Goal: Task Accomplishment & Management: Use online tool/utility

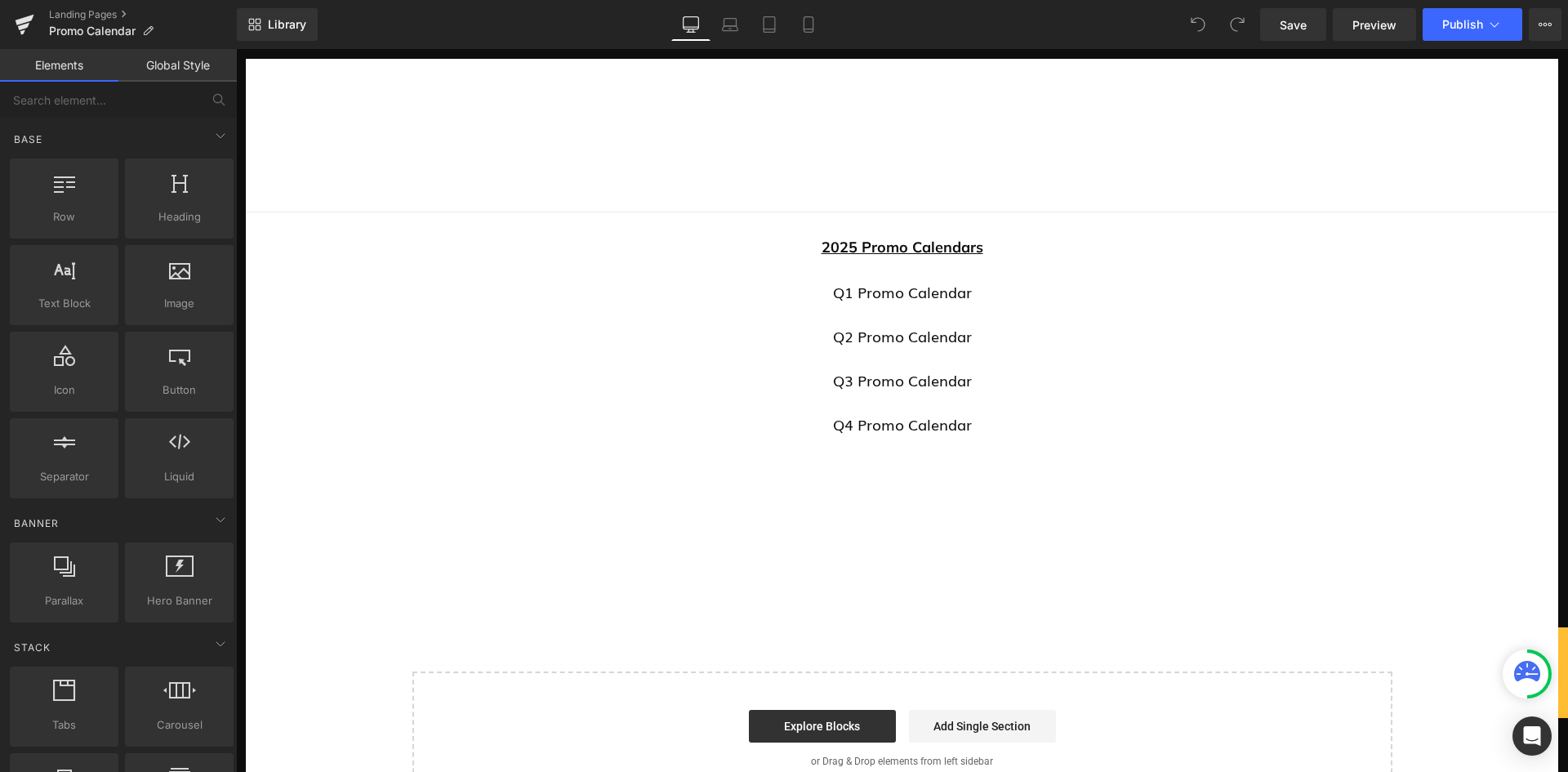
click at [968, 426] on p "Q4 Promo Calendar" at bounding box center [902, 424] width 1312 height 22
click at [905, 431] on link "Q4 Promo Calendar" at bounding box center [902, 424] width 138 height 21
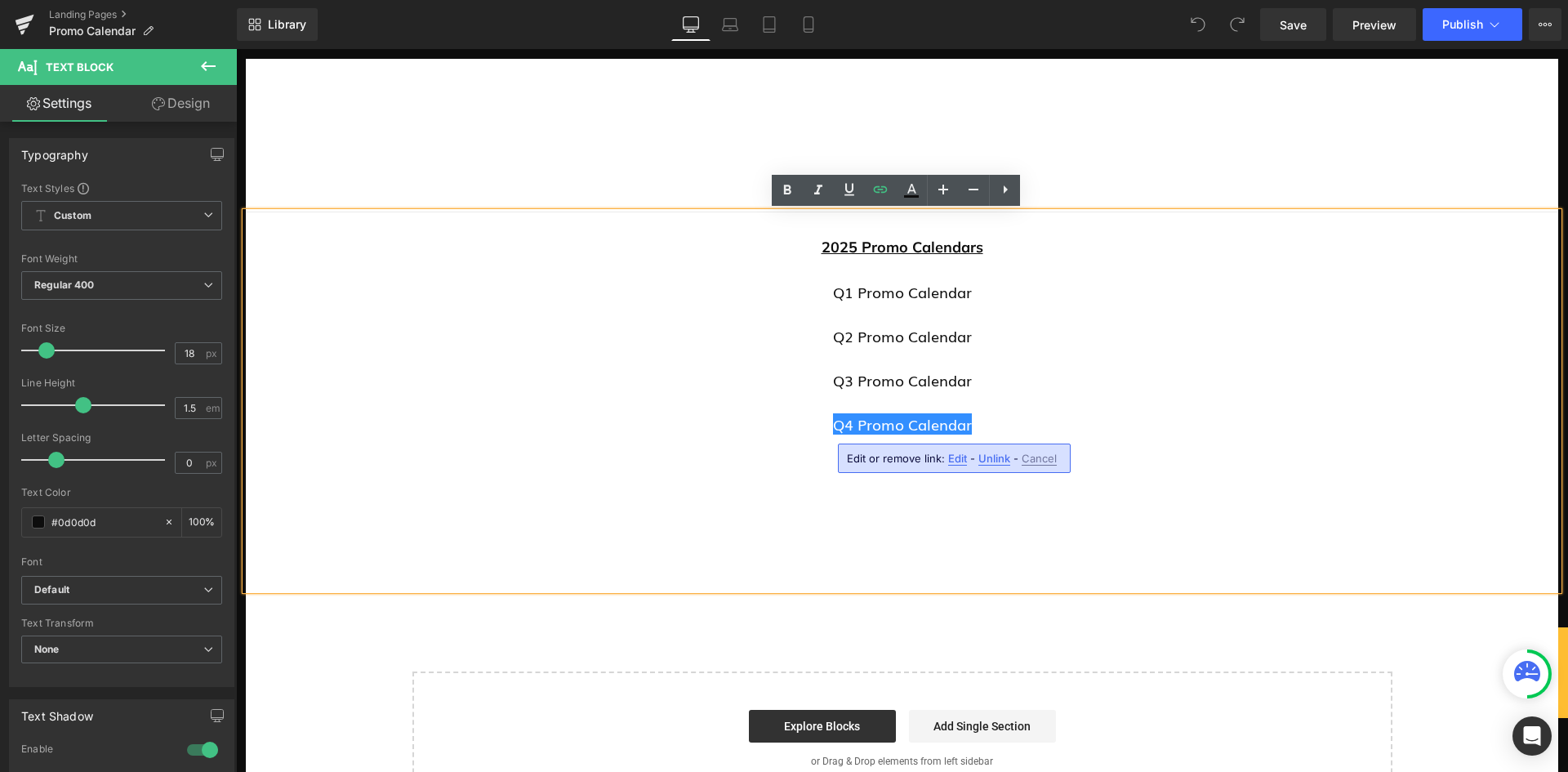
drag, startPoint x: 986, startPoint y: 458, endPoint x: 740, endPoint y: 409, distance: 250.8
click at [986, 458] on span "Unlink" at bounding box center [994, 459] width 32 height 14
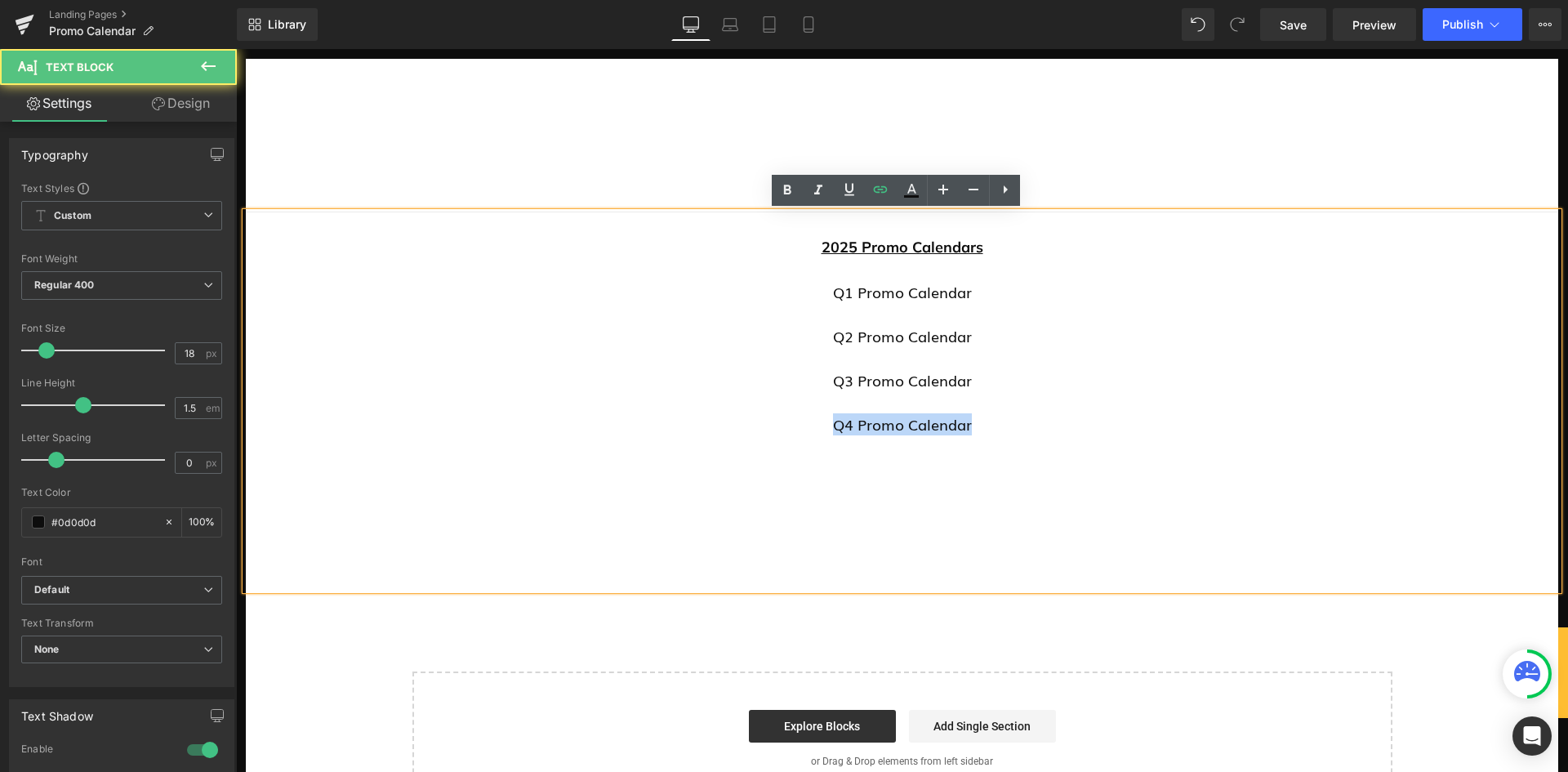
drag, startPoint x: 971, startPoint y: 427, endPoint x: 808, endPoint y: 421, distance: 163.1
click at [808, 421] on p "Q4 Promo Calendar" at bounding box center [902, 424] width 1312 height 22
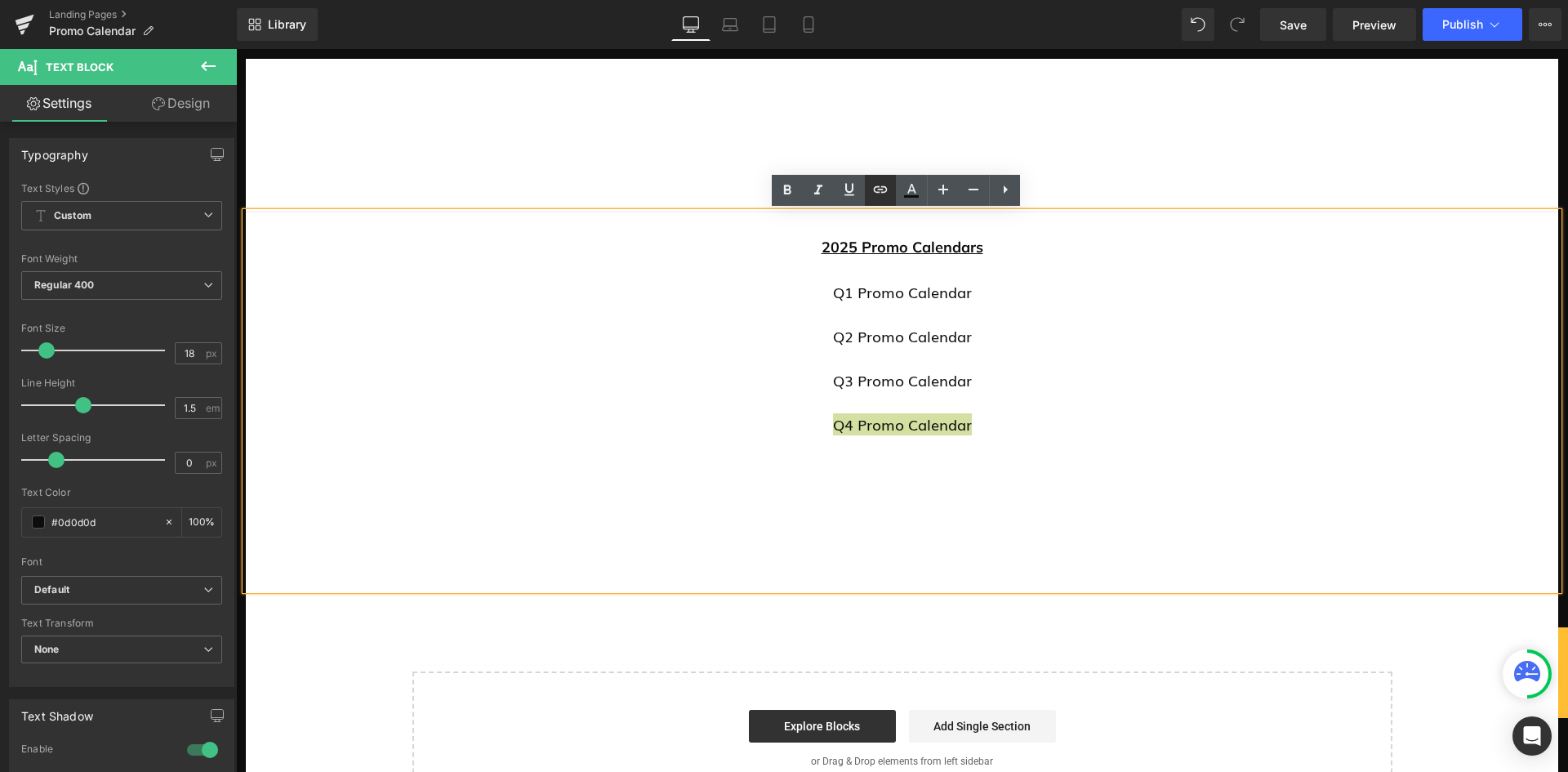
click at [888, 181] on icon at bounding box center [881, 190] width 19 height 19
click at [895, 449] on input "text" at bounding box center [940, 441] width 252 height 41
paste input "[URL][DOMAIN_NAME]"
type input "[URL][DOMAIN_NAME]"
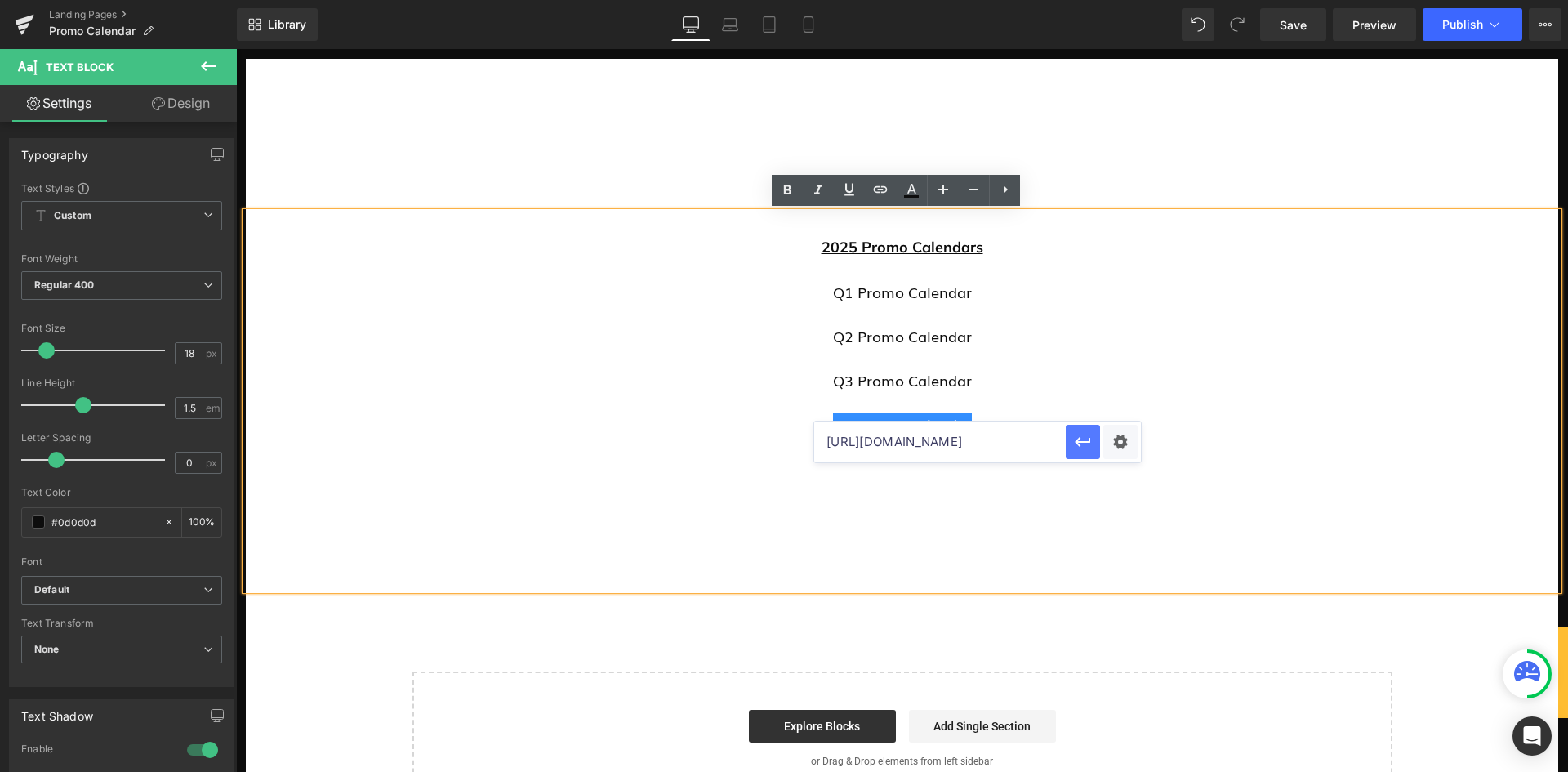
click at [1087, 445] on icon "button" at bounding box center [1083, 441] width 19 height 19
click at [1297, 22] on span "Save" at bounding box center [1293, 25] width 27 height 17
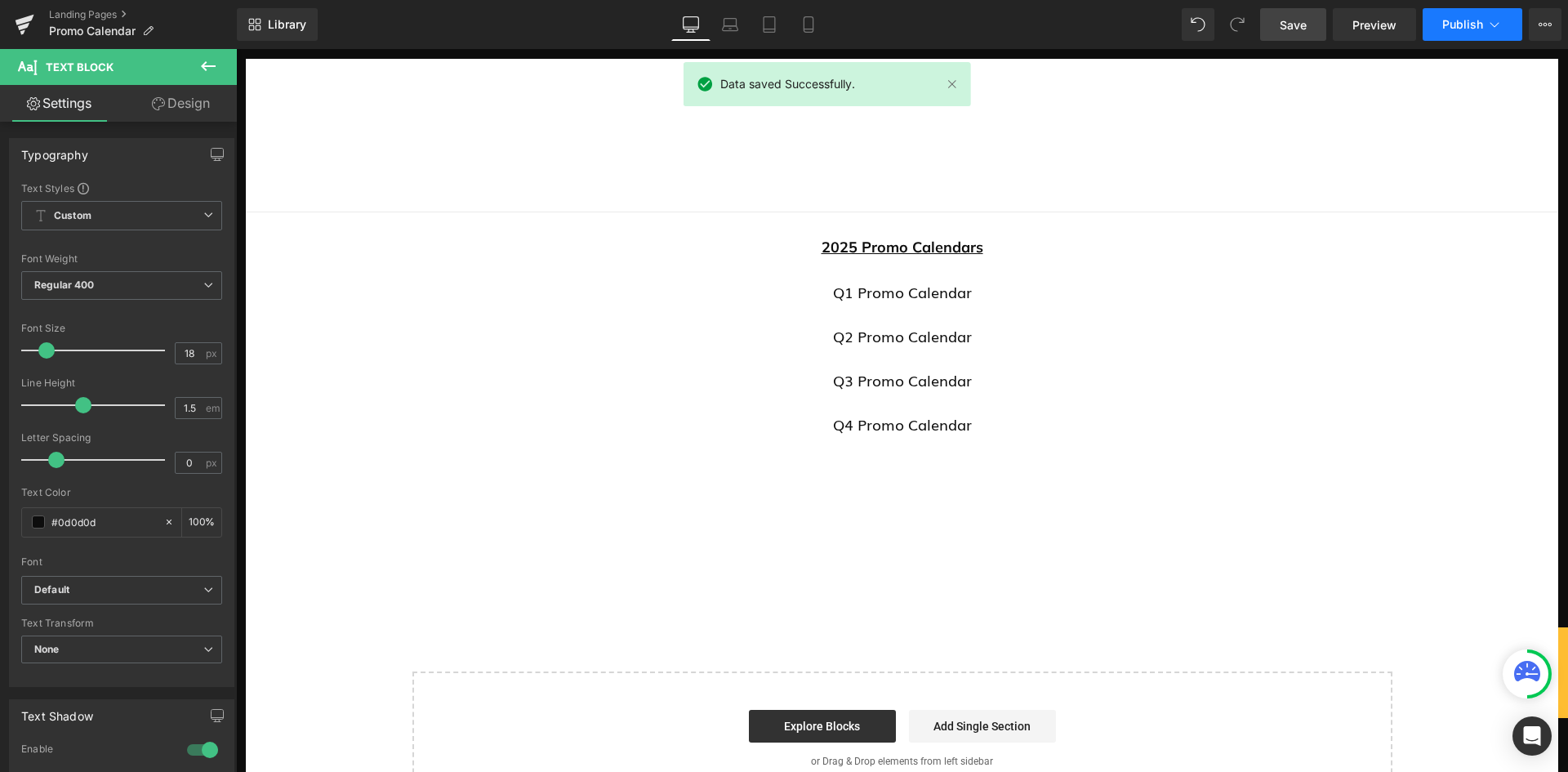
click at [1452, 23] on span "Publish" at bounding box center [1462, 25] width 41 height 14
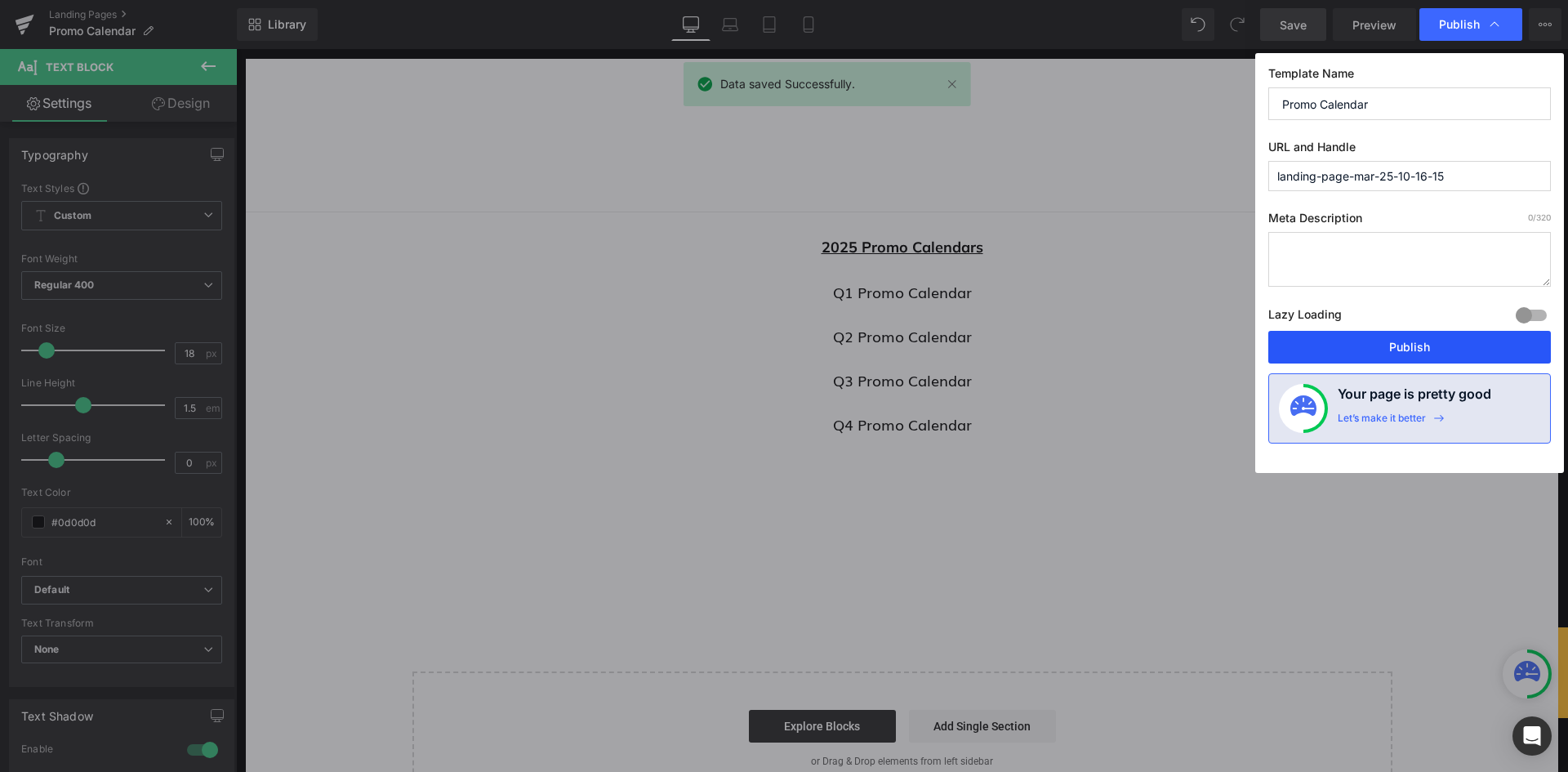
click at [1380, 344] on button "Publish" at bounding box center [1410, 347] width 283 height 33
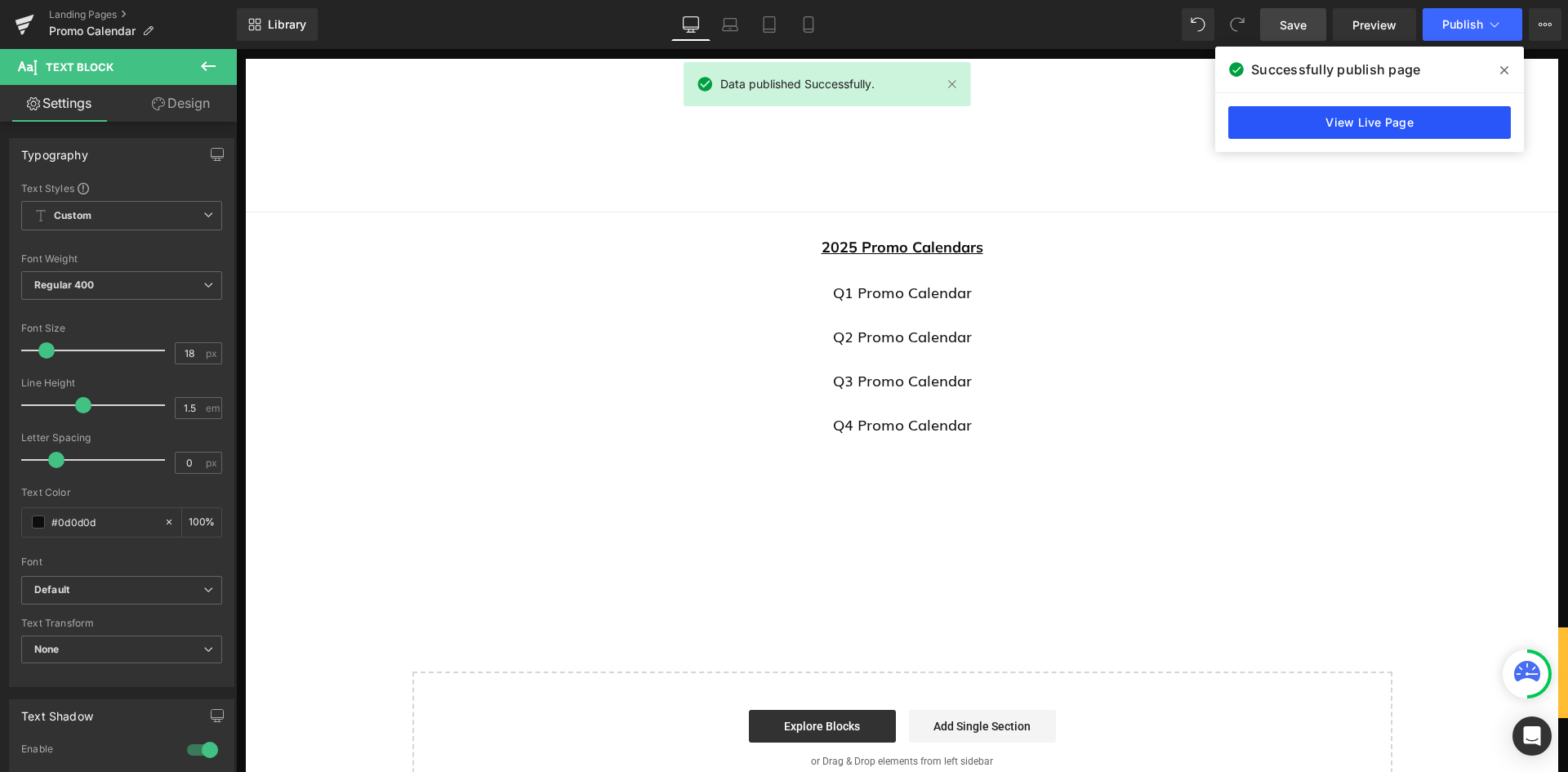
click at [1344, 116] on link "View Live Page" at bounding box center [1370, 123] width 283 height 33
